Goal: Obtain resource: Obtain resource

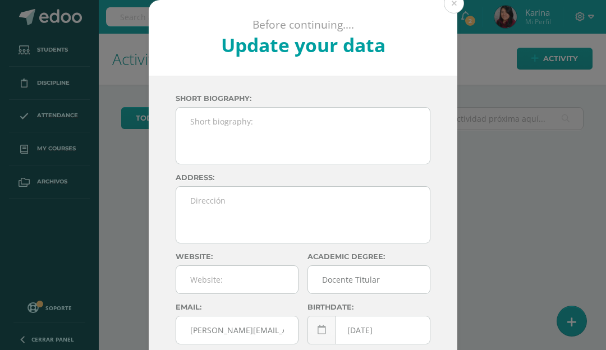
click at [457, 9] on button at bounding box center [453, 3] width 20 height 20
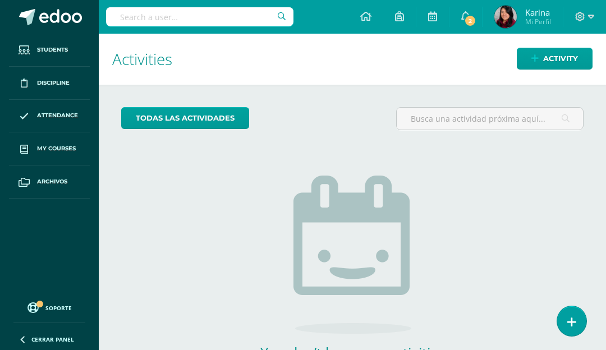
click at [69, 147] on span "My courses" at bounding box center [56, 148] width 39 height 9
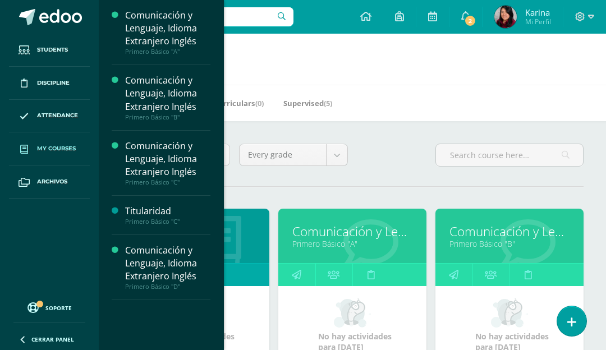
click at [160, 264] on div "Comunicación y Lenguaje, Idioma Extranjero Inglés" at bounding box center [167, 263] width 85 height 39
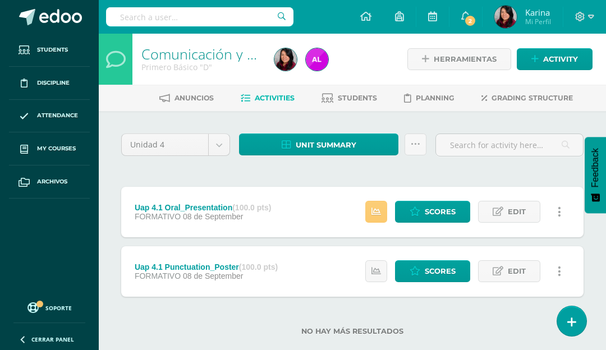
click at [190, 144] on body "Students Discipline Attendance My courses Archivos Soporte Centro de ayuda Últi…" at bounding box center [303, 185] width 606 height 371
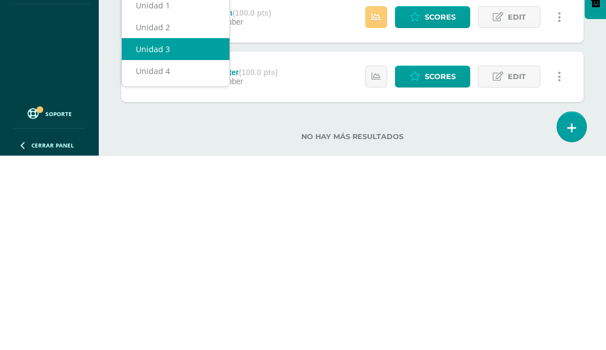
select select "Unidad 3"
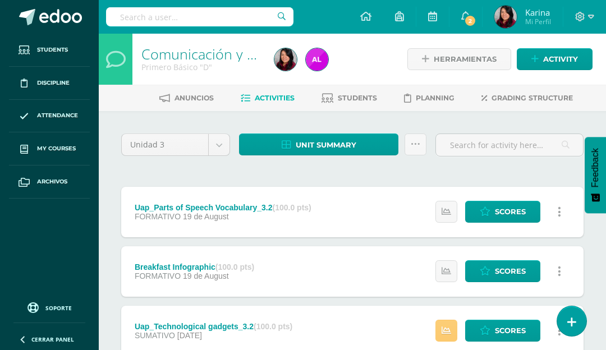
click at [350, 140] on span "Unit summary" at bounding box center [325, 145] width 61 height 21
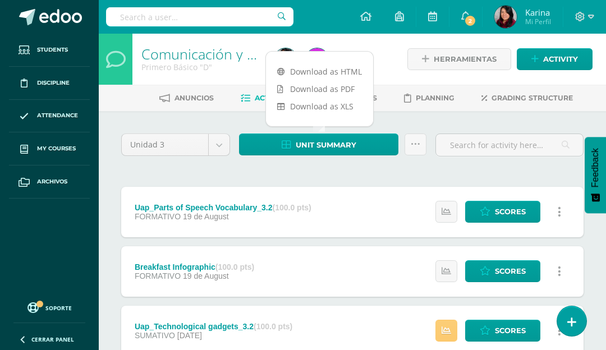
click at [343, 73] on link "Download as HTML" at bounding box center [319, 71] width 107 height 17
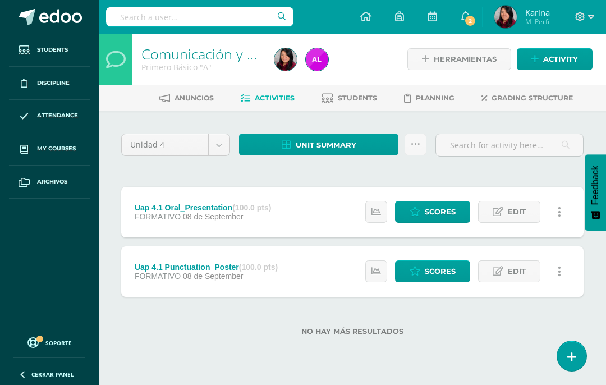
click at [69, 142] on link "My courses" at bounding box center [49, 148] width 81 height 33
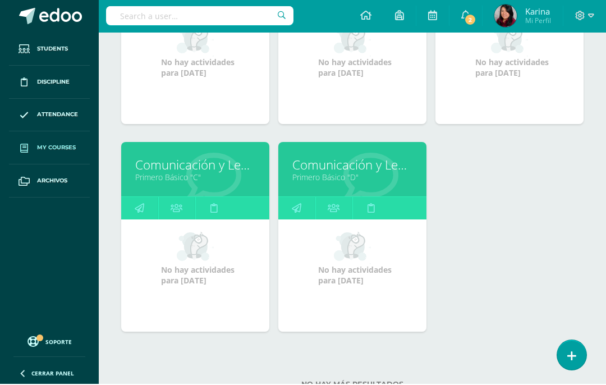
scroll to position [272, 0]
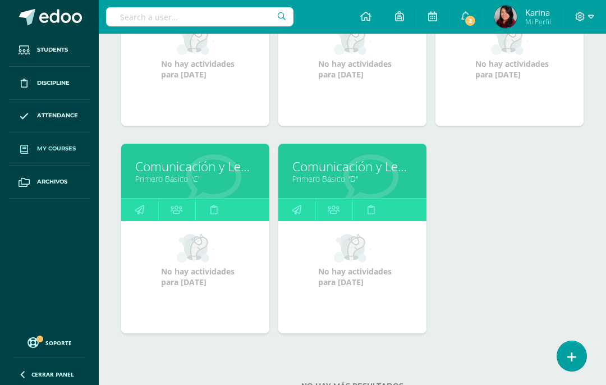
click at [229, 182] on link "Primero Básico "C"" at bounding box center [195, 178] width 120 height 11
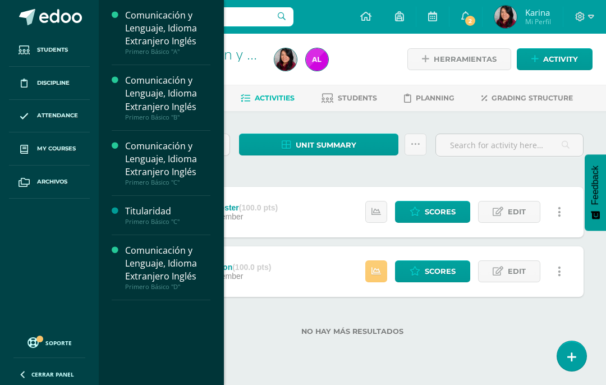
click at [70, 152] on span "My courses" at bounding box center [56, 148] width 39 height 9
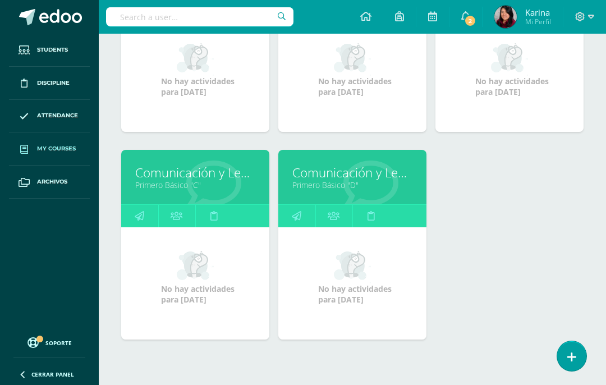
scroll to position [272, 0]
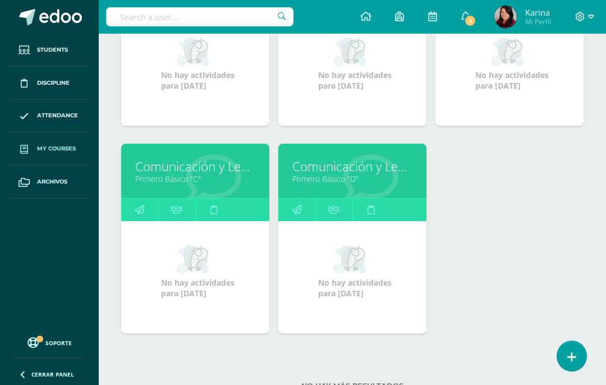
click at [195, 171] on link "Comunicación y Lenguaje, Idioma Extranjero Inglés" at bounding box center [195, 166] width 120 height 17
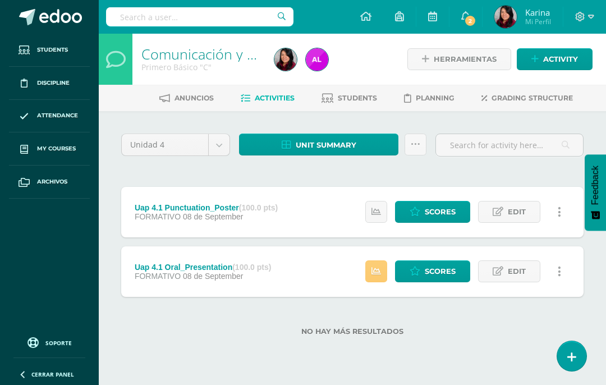
click at [341, 143] on span "Unit summary" at bounding box center [325, 145] width 61 height 21
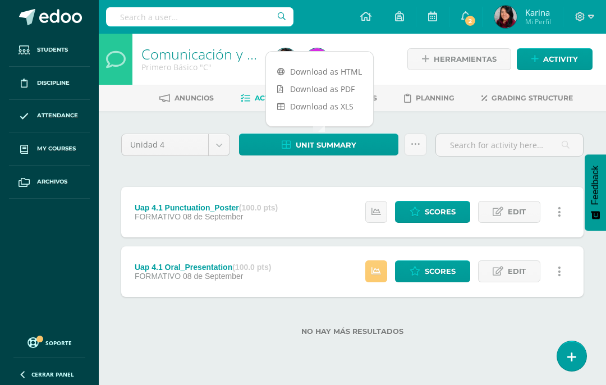
click at [328, 67] on link "Download as HTML" at bounding box center [319, 71] width 107 height 17
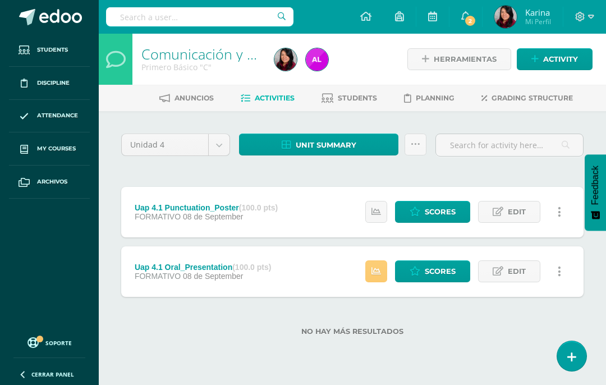
click at [216, 152] on body "Students Discipline Attendance My courses Archivos Soporte Centro de ayuda Últi…" at bounding box center [303, 185] width 606 height 371
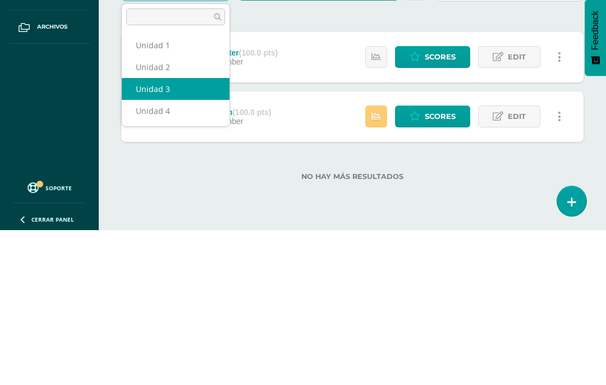
select select "Unidad 3"
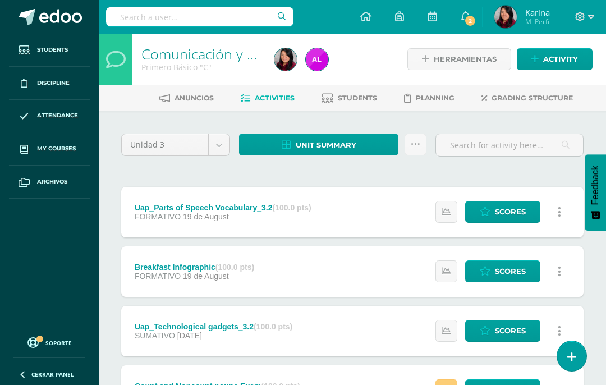
click at [308, 144] on span "Unit summary" at bounding box center [325, 145] width 61 height 21
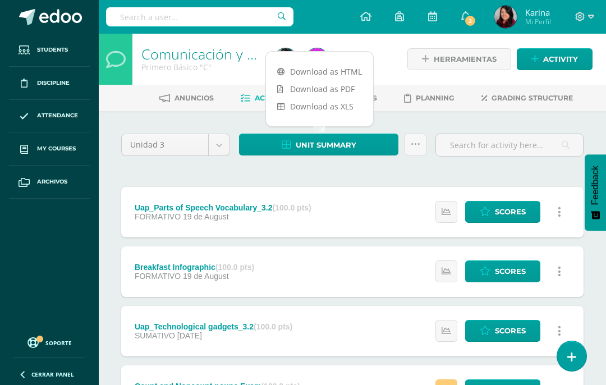
click at [329, 70] on link "Download as HTML" at bounding box center [319, 71] width 107 height 17
